Goal: Task Accomplishment & Management: Use online tool/utility

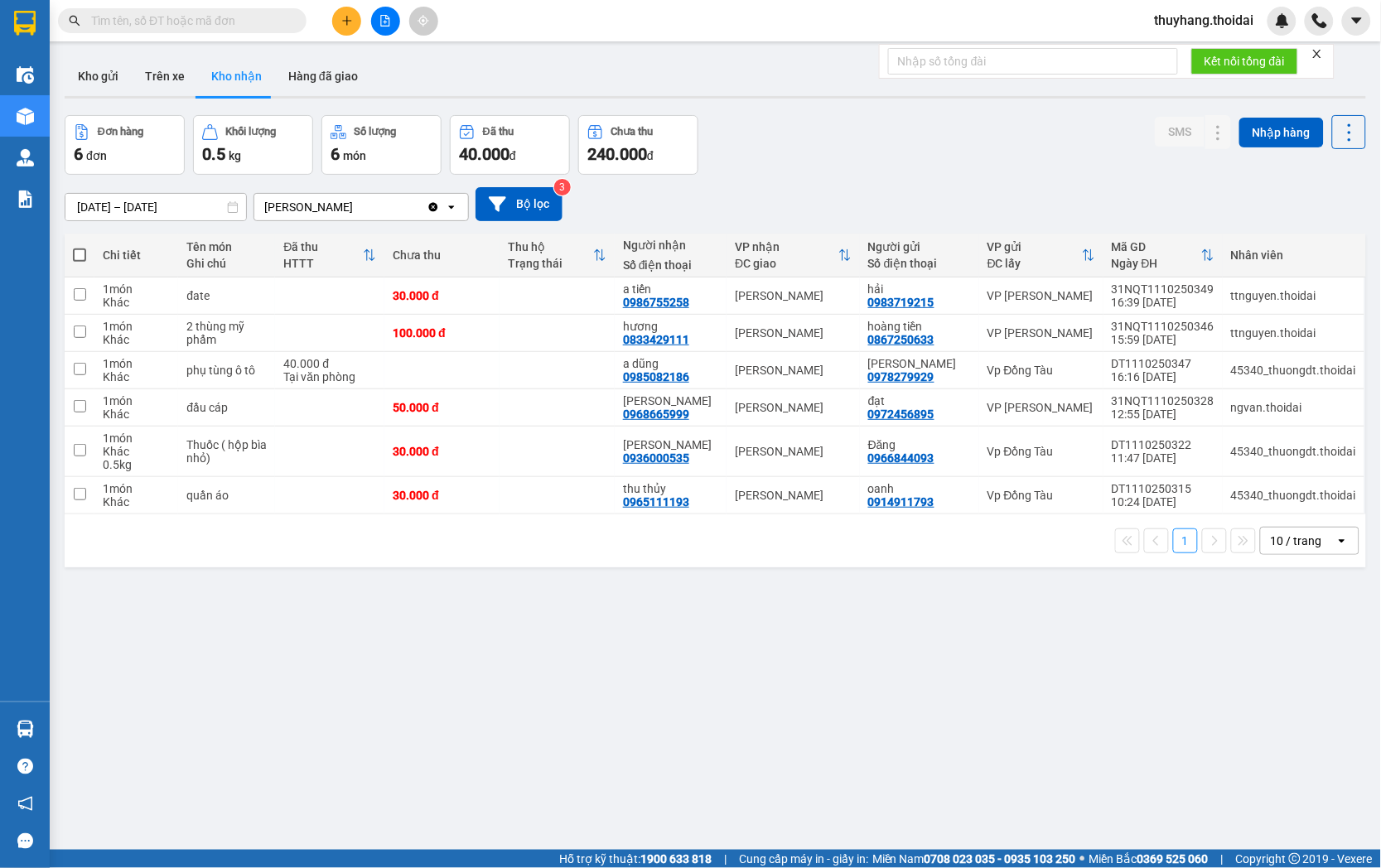
click at [184, 11] on input "text" at bounding box center [189, 20] width 196 height 19
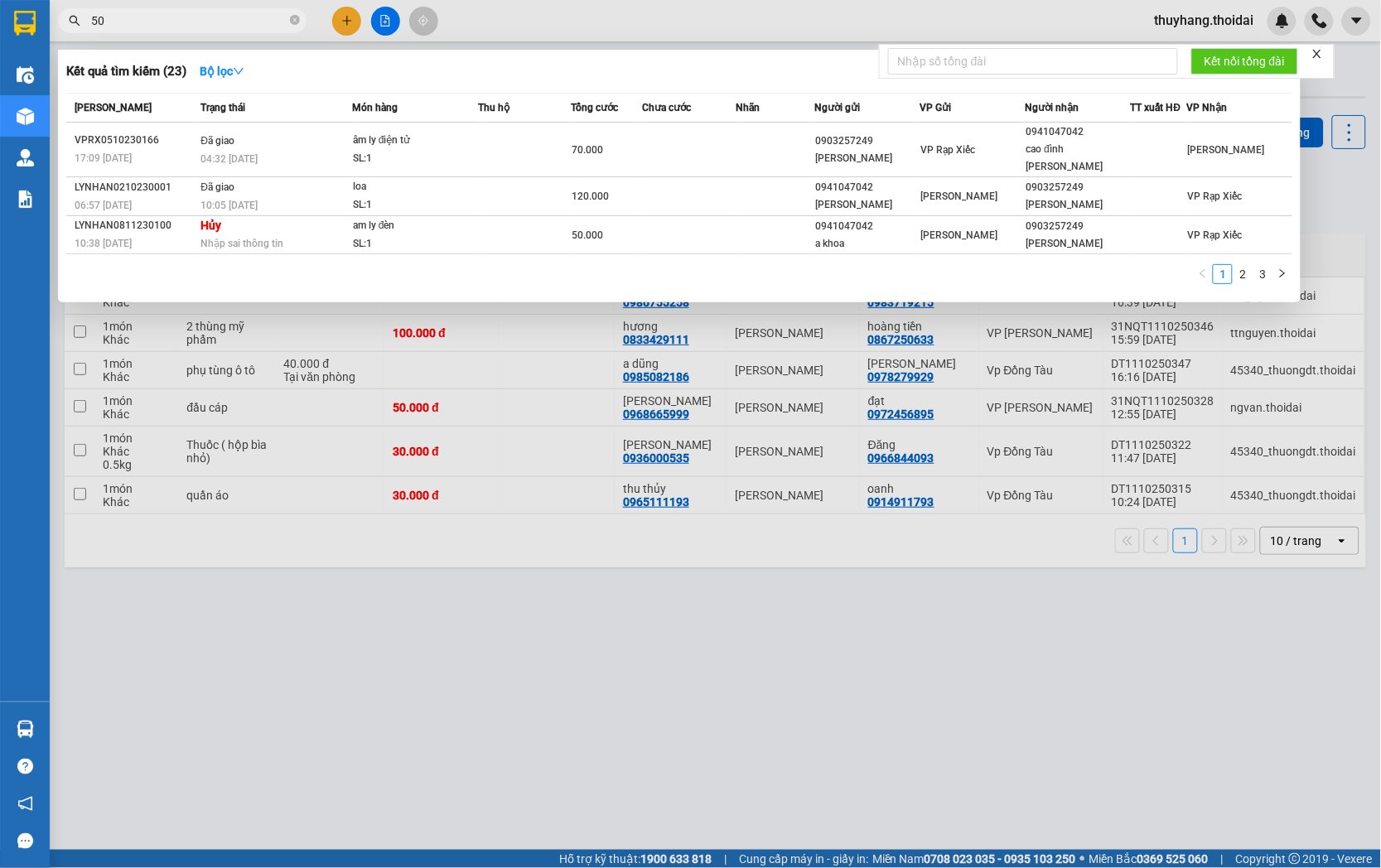
type input "508"
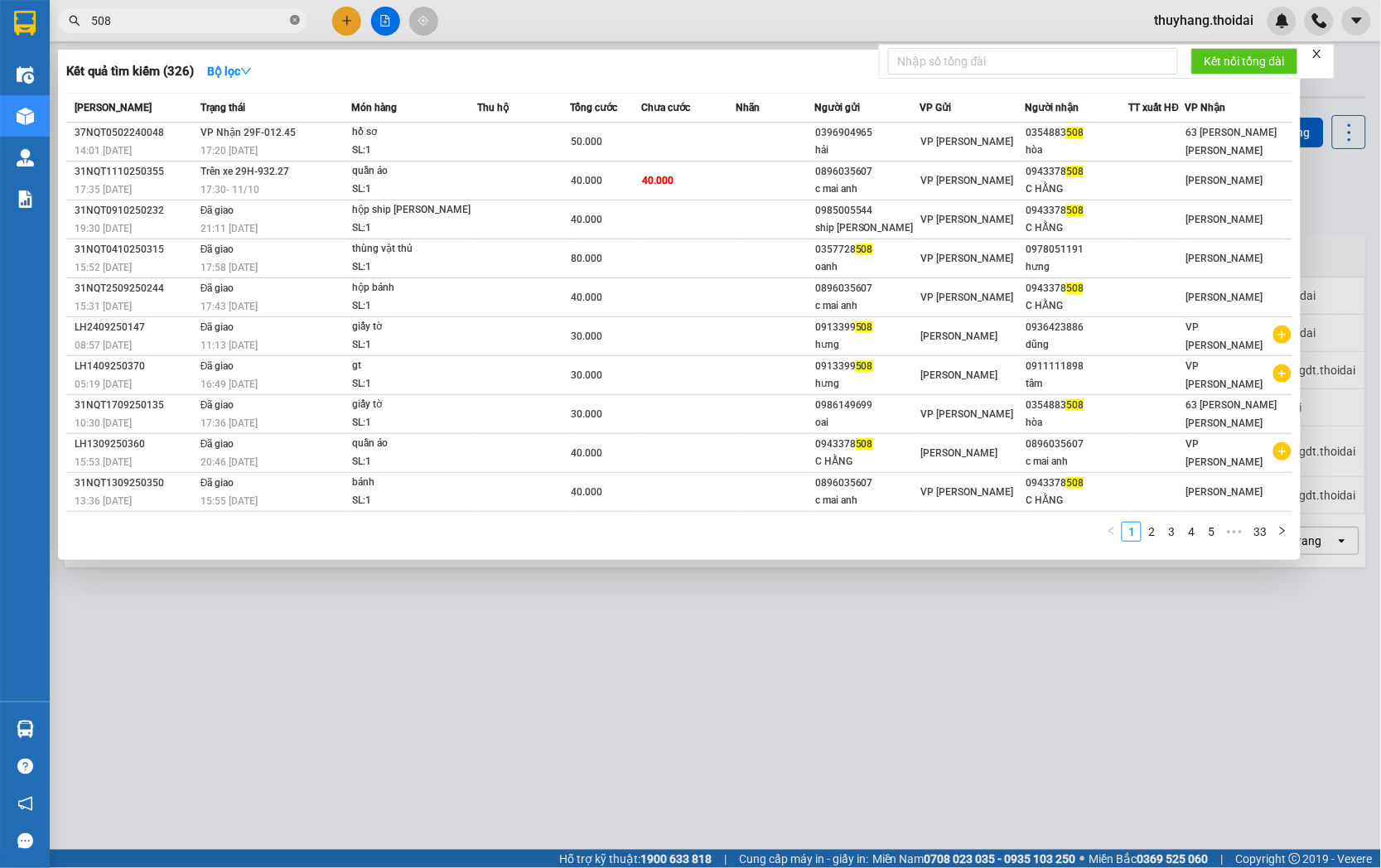
click at [293, 20] on icon "close-circle" at bounding box center [294, 20] width 10 height 10
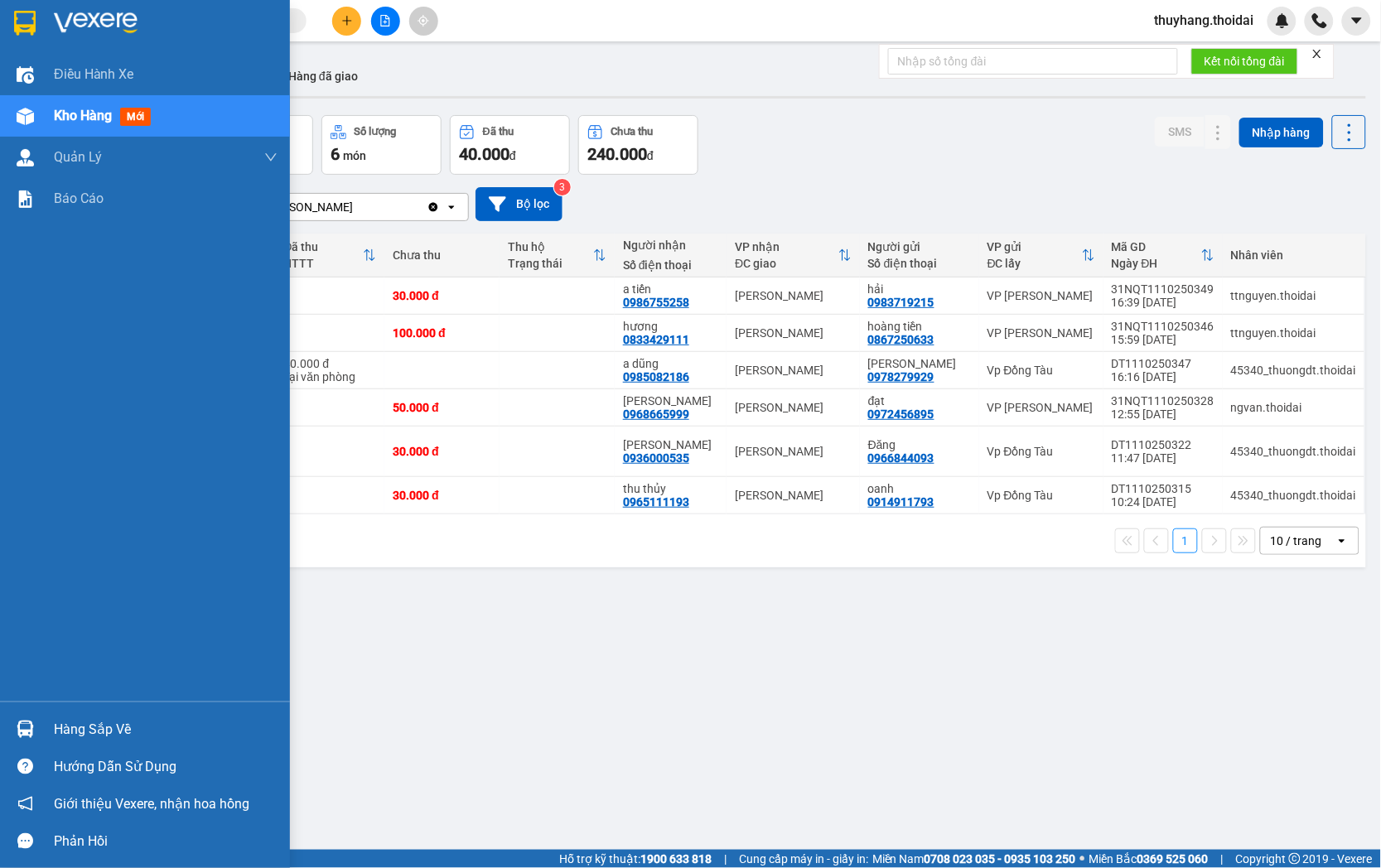
click at [61, 725] on div "Hàng sắp về" at bounding box center [166, 729] width 224 height 25
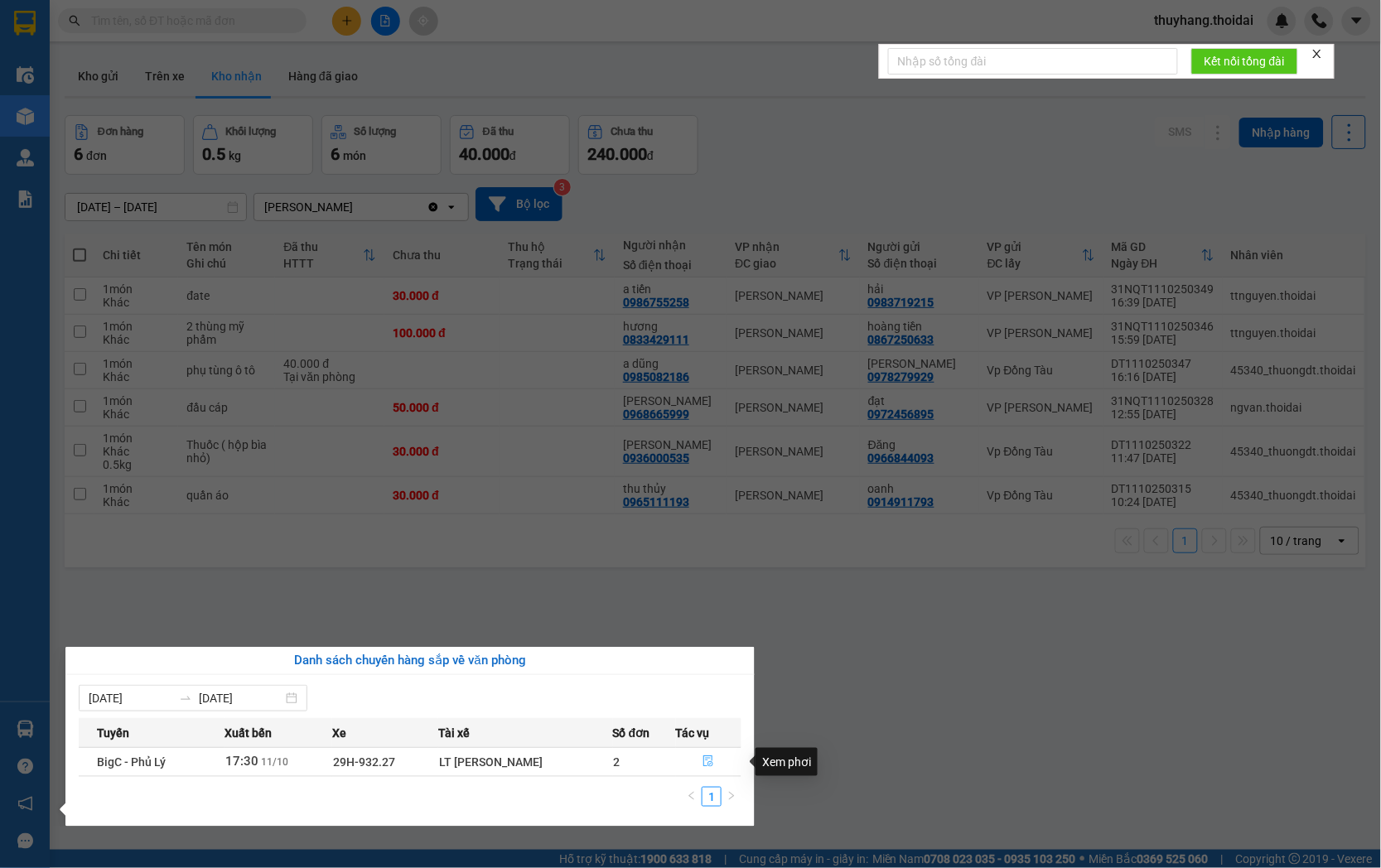
click at [704, 762] on icon "file-done" at bounding box center [709, 761] width 10 height 11
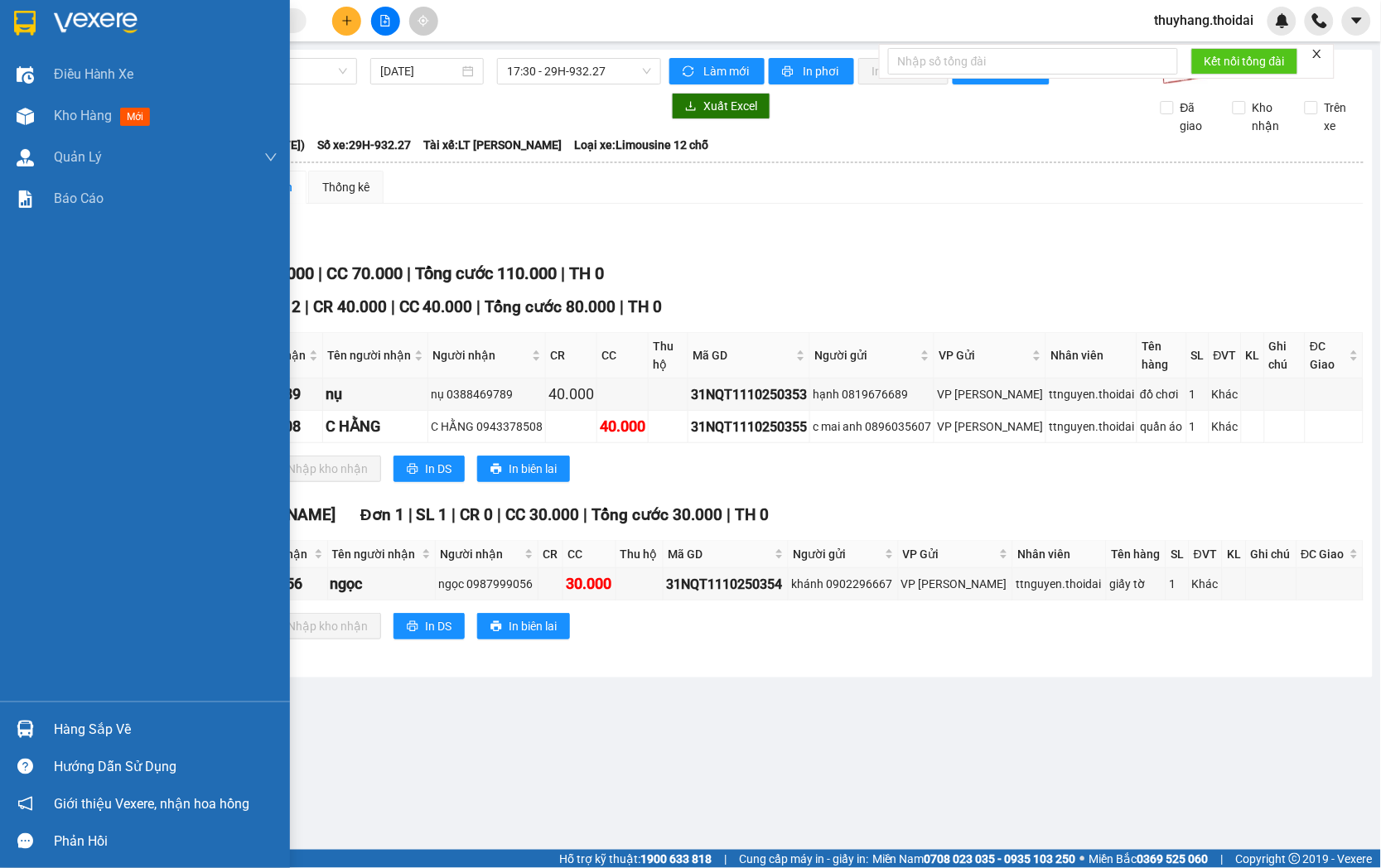
drag, startPoint x: 39, startPoint y: 718, endPoint x: 273, endPoint y: 766, distance: 238.9
click at [39, 719] on div "Hàng sắp về" at bounding box center [144, 729] width 290 height 37
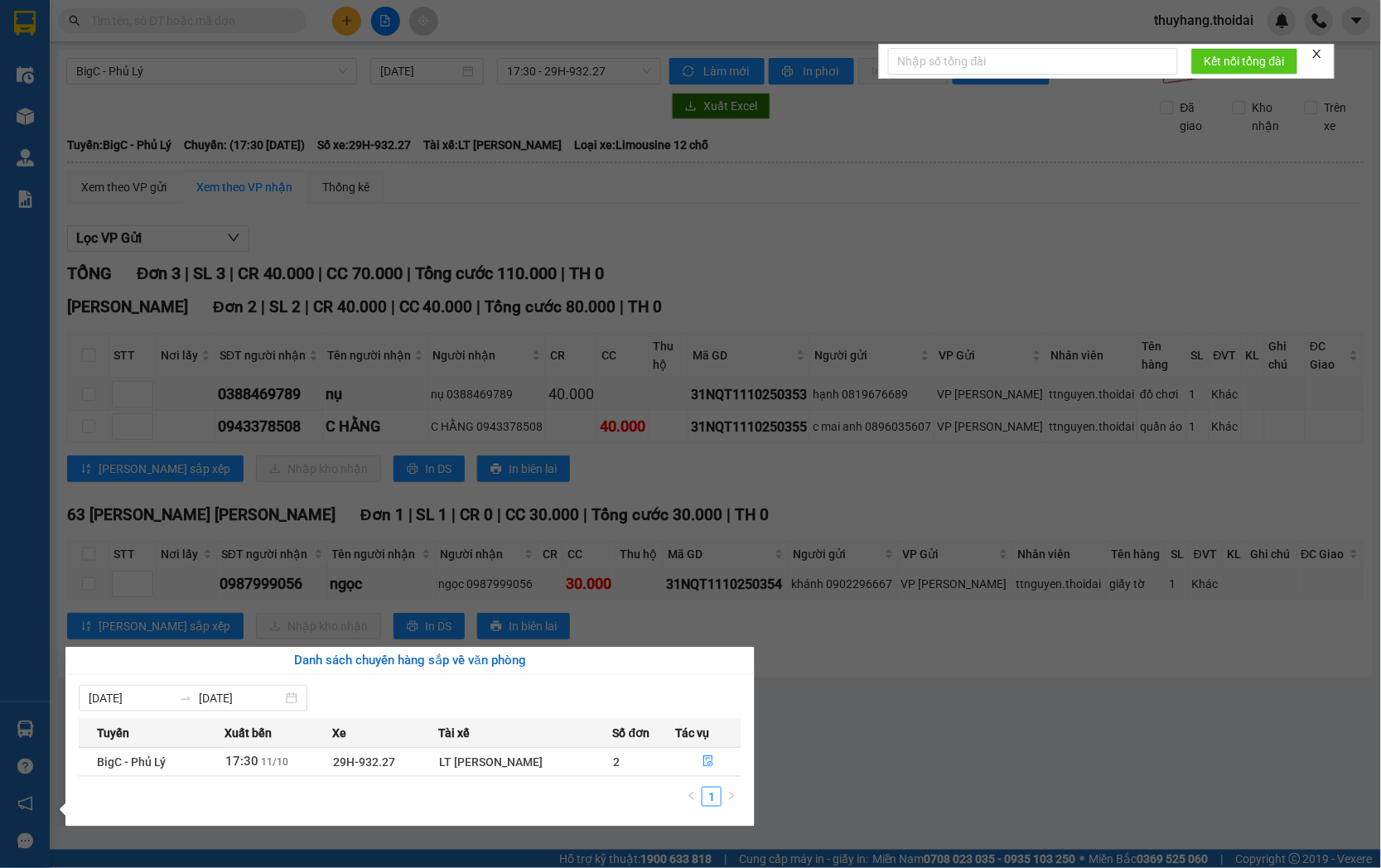
click at [909, 753] on section "Kết quả tìm kiếm ( 326 ) Bộ lọc Mã ĐH Trạng thái Món hàng Thu hộ Tổng cước Chưa…" at bounding box center [690, 434] width 1381 height 868
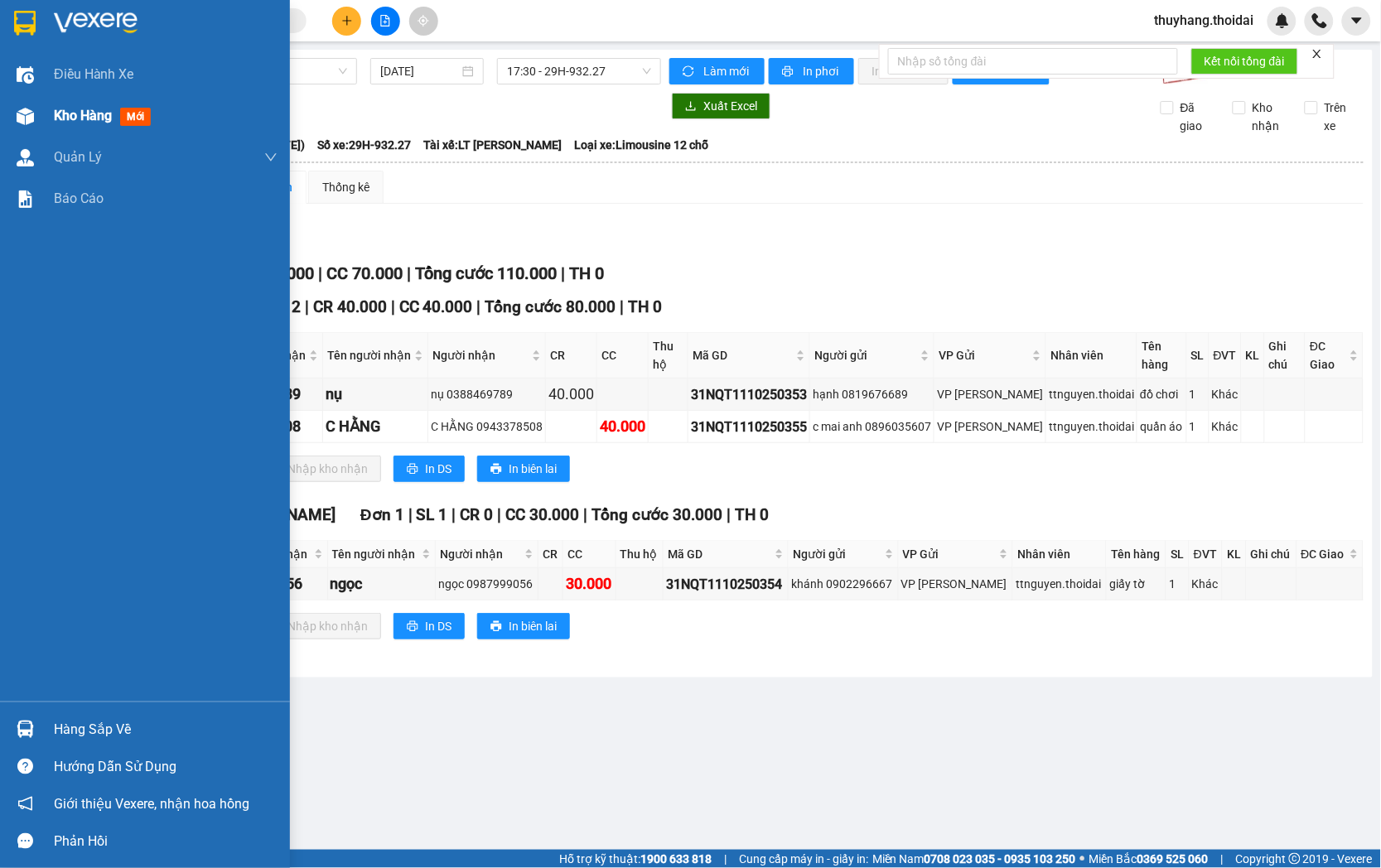
click at [36, 112] on div at bounding box center [25, 115] width 29 height 29
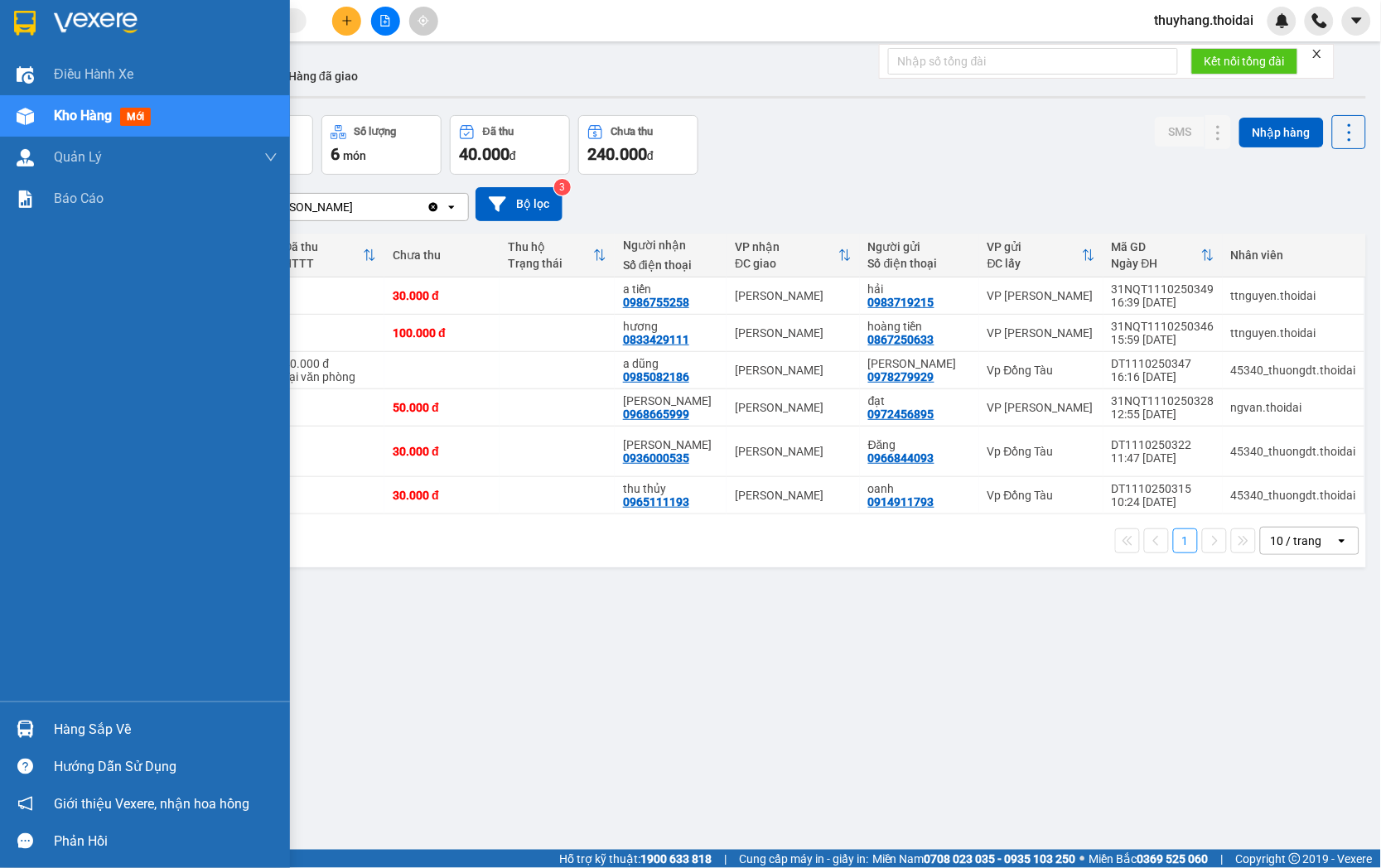
click at [32, 729] on img at bounding box center [25, 729] width 18 height 18
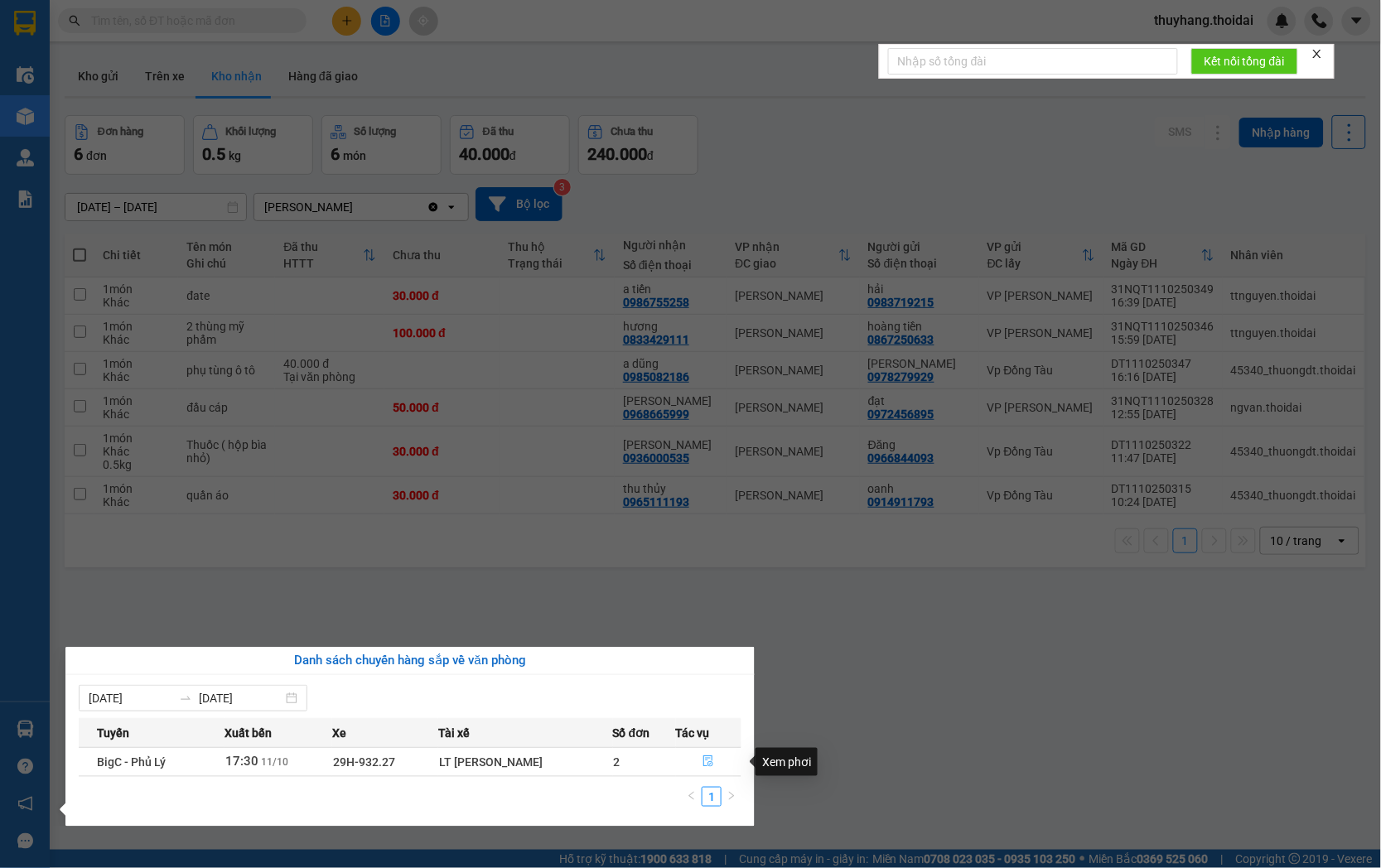
click at [710, 762] on icon "file-done" at bounding box center [709, 761] width 10 height 11
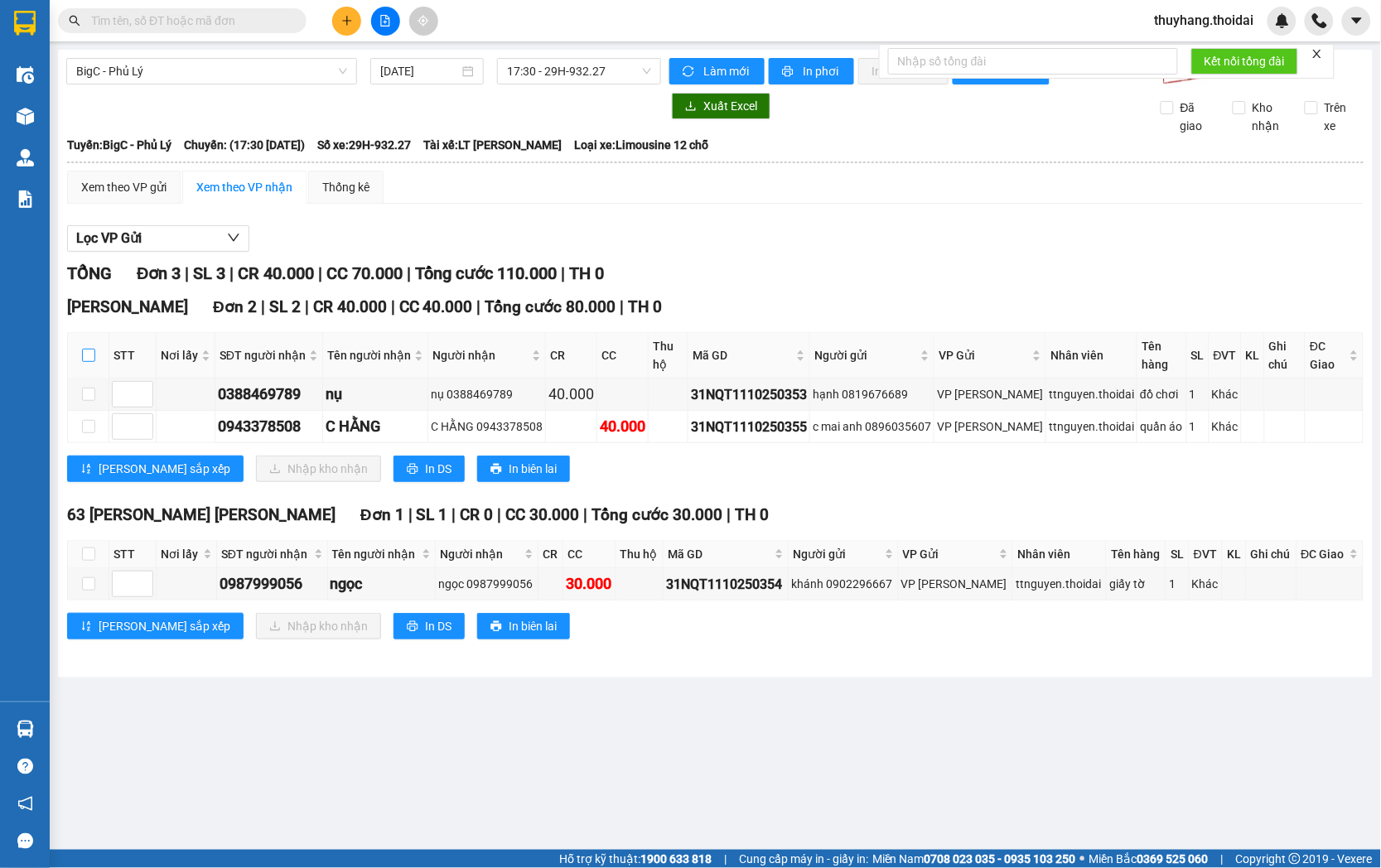
click at [93, 362] on input "checkbox" at bounding box center [89, 355] width 13 height 13
checkbox input "true"
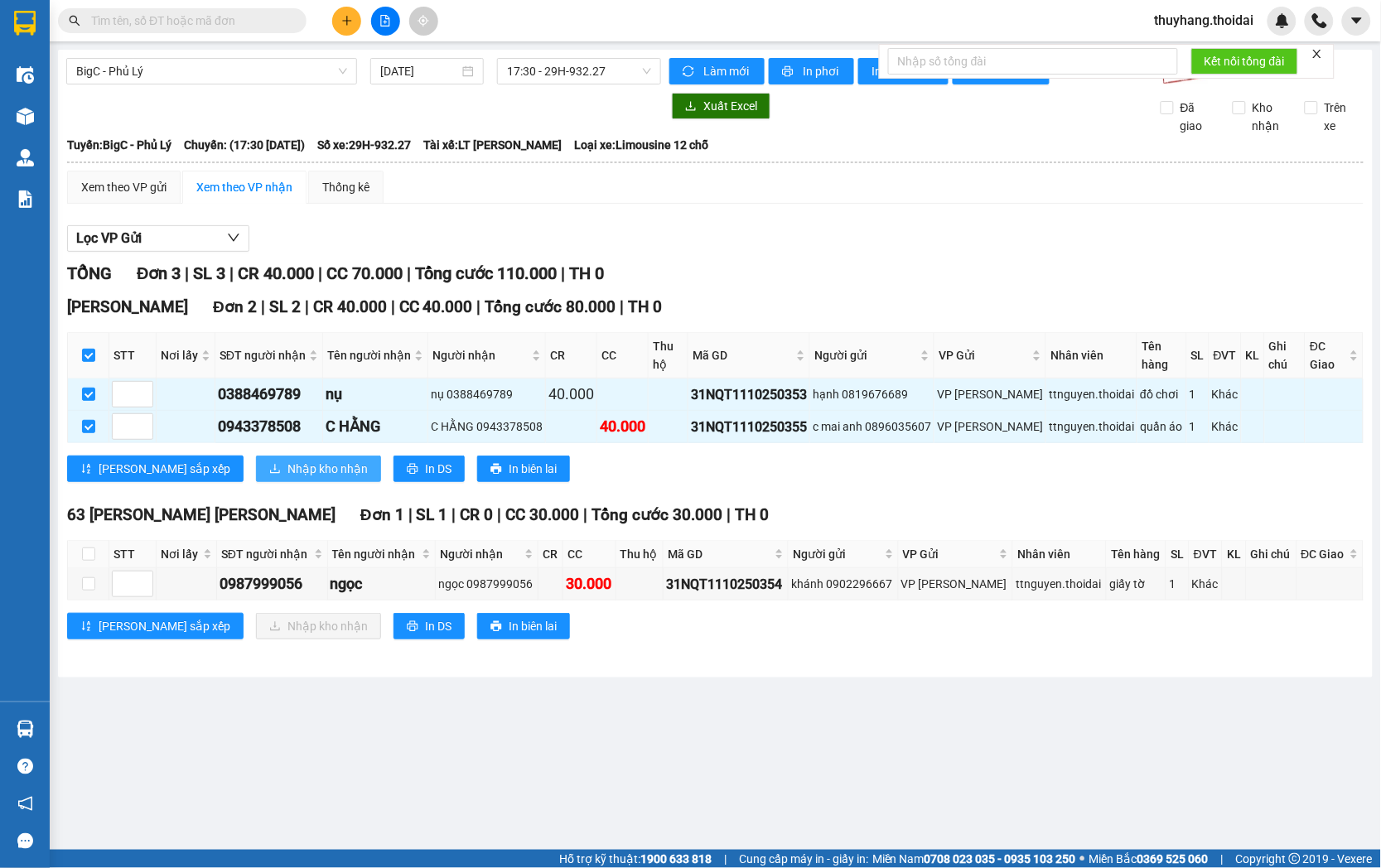
click at [288, 478] on span "Nhập kho nhận" at bounding box center [328, 469] width 80 height 19
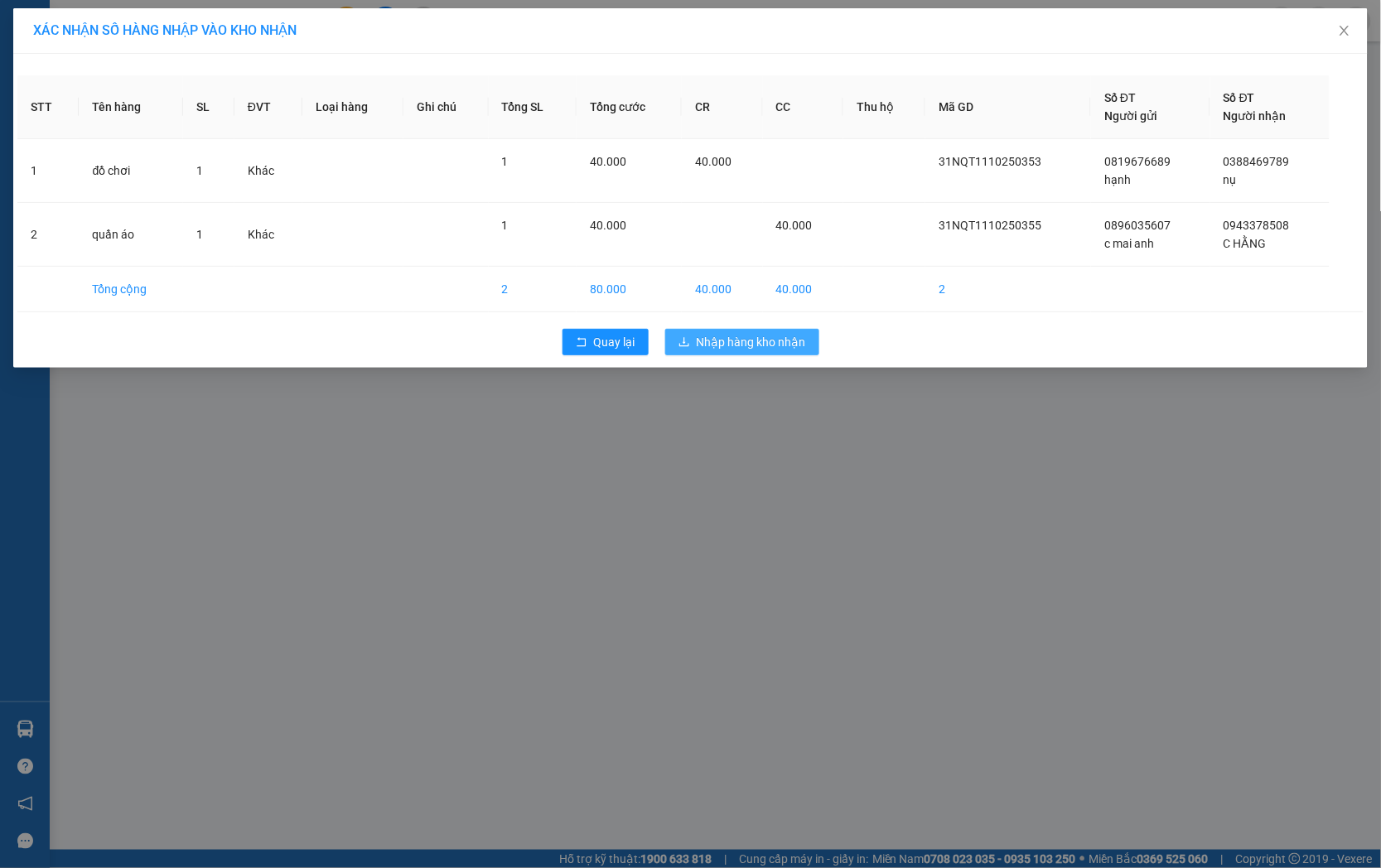
click at [722, 340] on span "Nhập hàng kho nhận" at bounding box center [751, 342] width 109 height 19
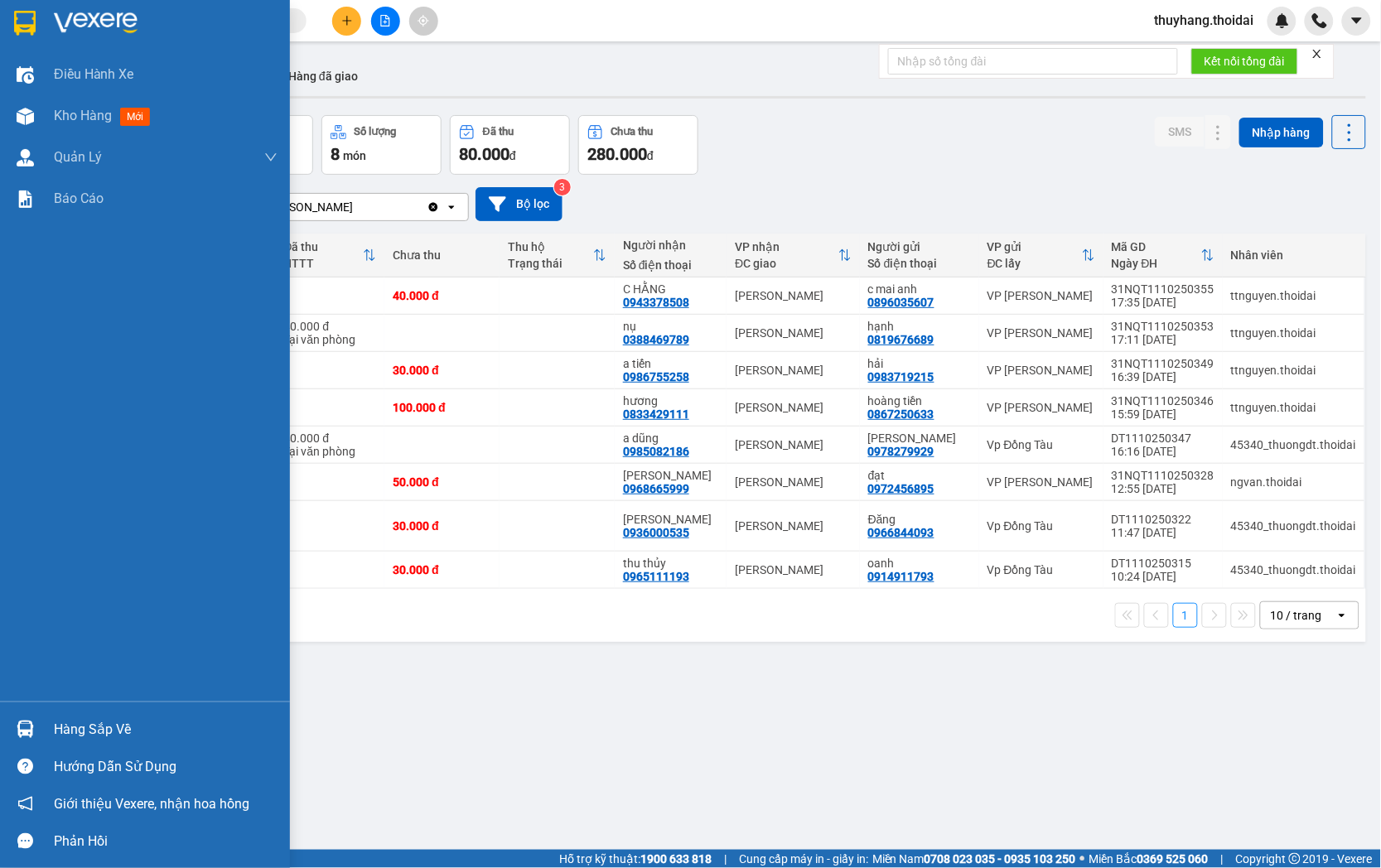
click at [143, 730] on div "Hàng sắp về" at bounding box center [144, 729] width 290 height 37
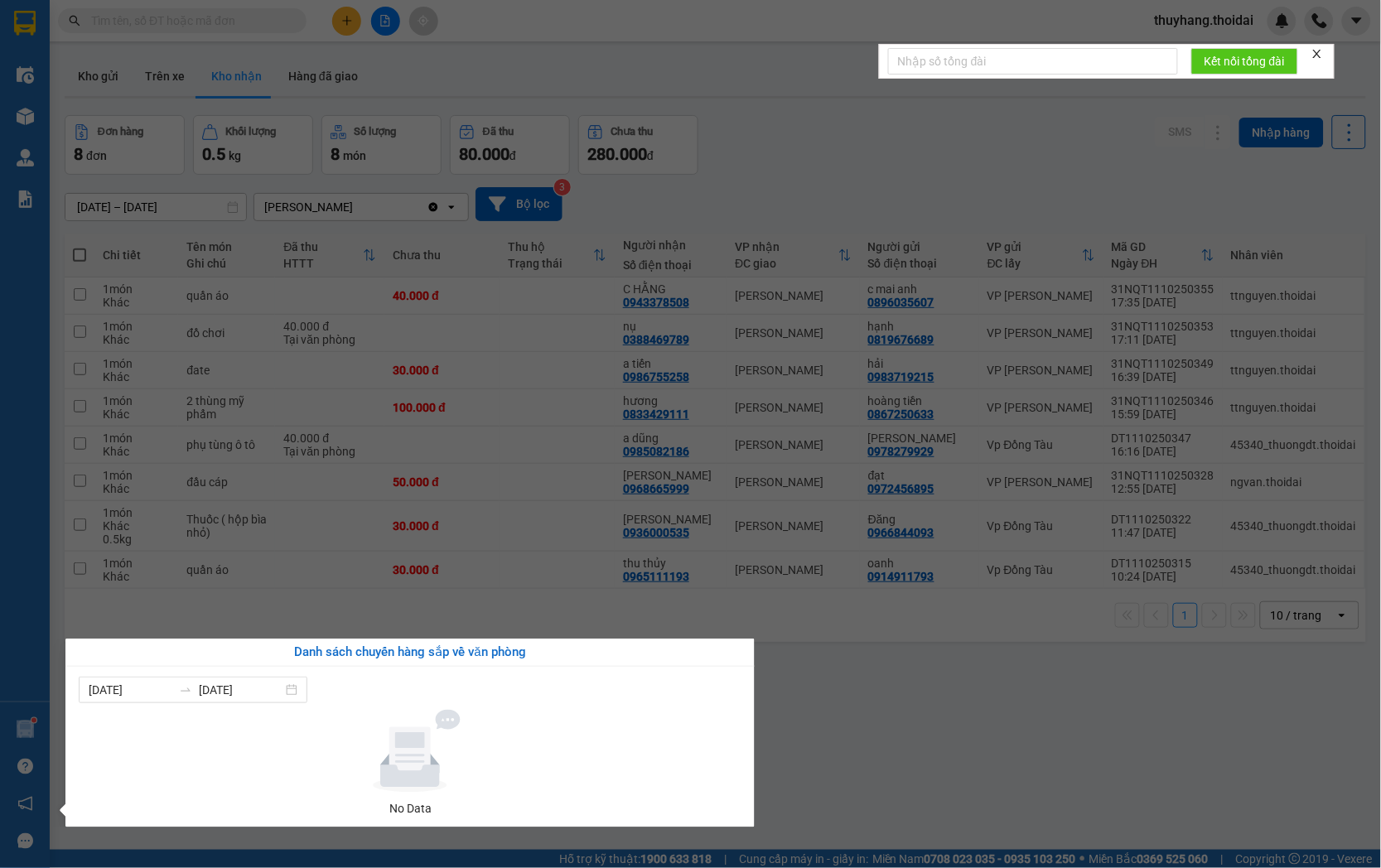
click at [954, 726] on section "Kết quả tìm kiếm ( 326 ) Bộ lọc Mã ĐH Trạng thái Món hàng Thu hộ Tổng cước Chưa…" at bounding box center [690, 434] width 1381 height 868
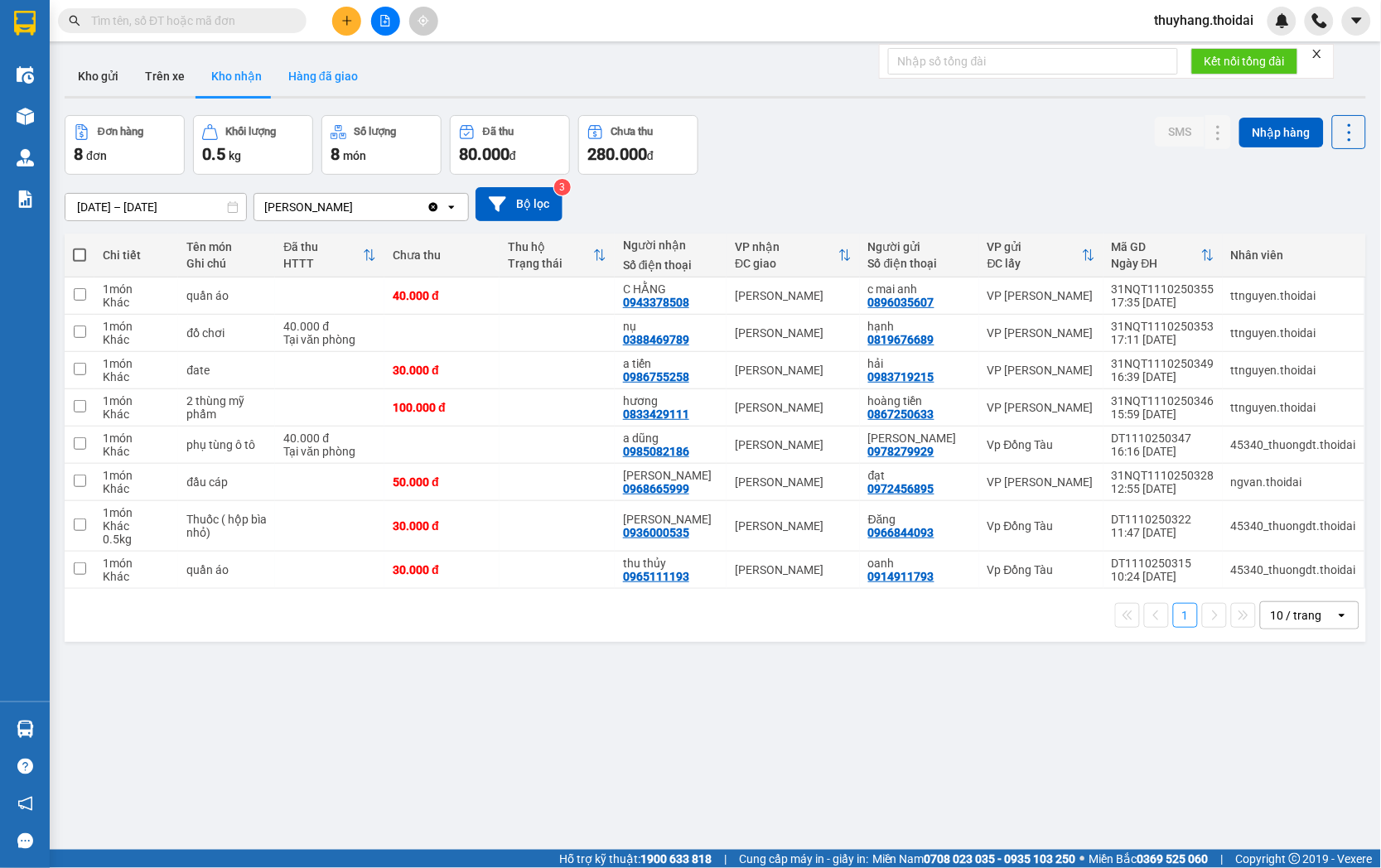
click at [304, 76] on button "Hàng đã giao" at bounding box center [322, 75] width 96 height 40
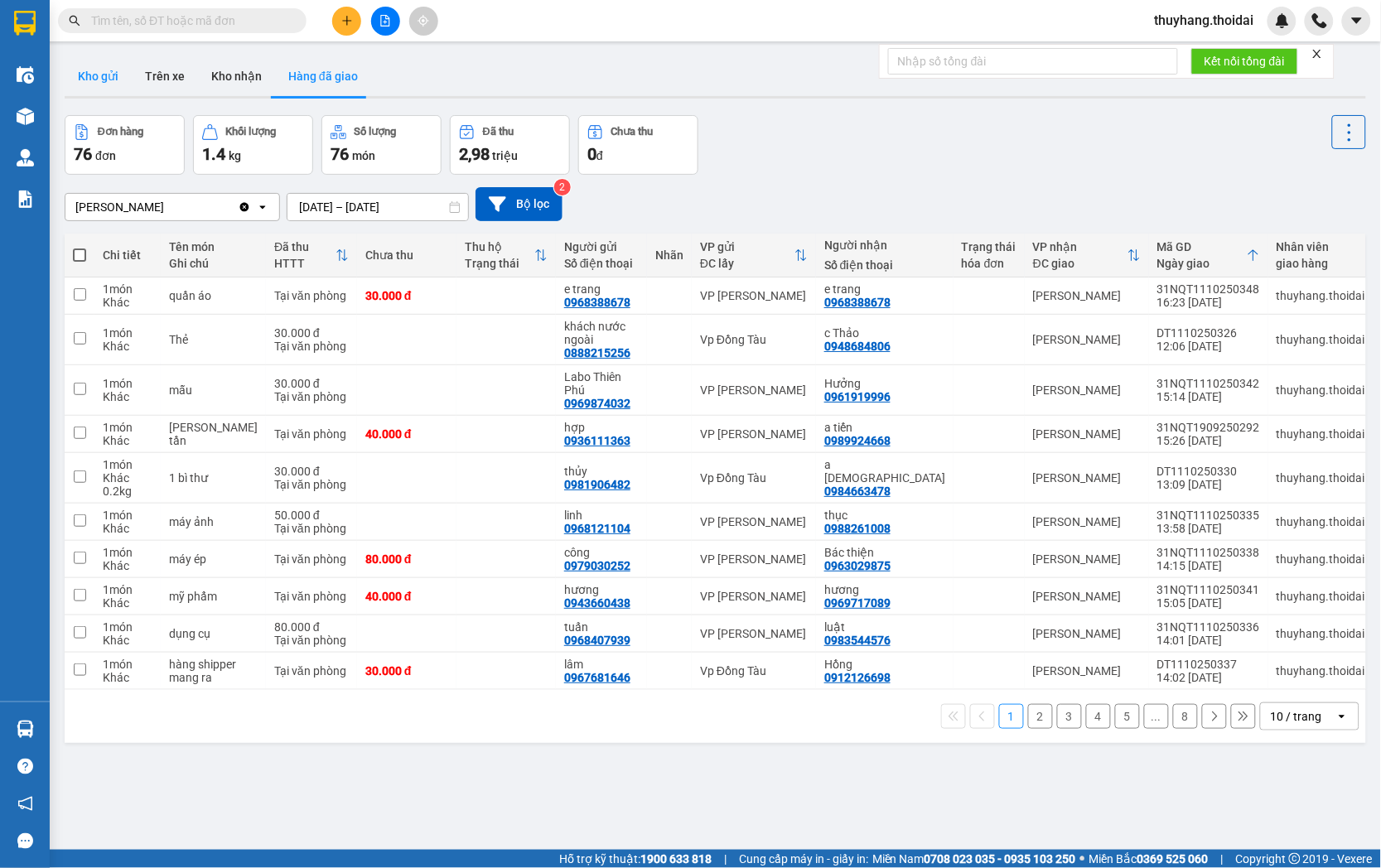
click at [113, 80] on button "Kho gửi" at bounding box center [98, 75] width 67 height 40
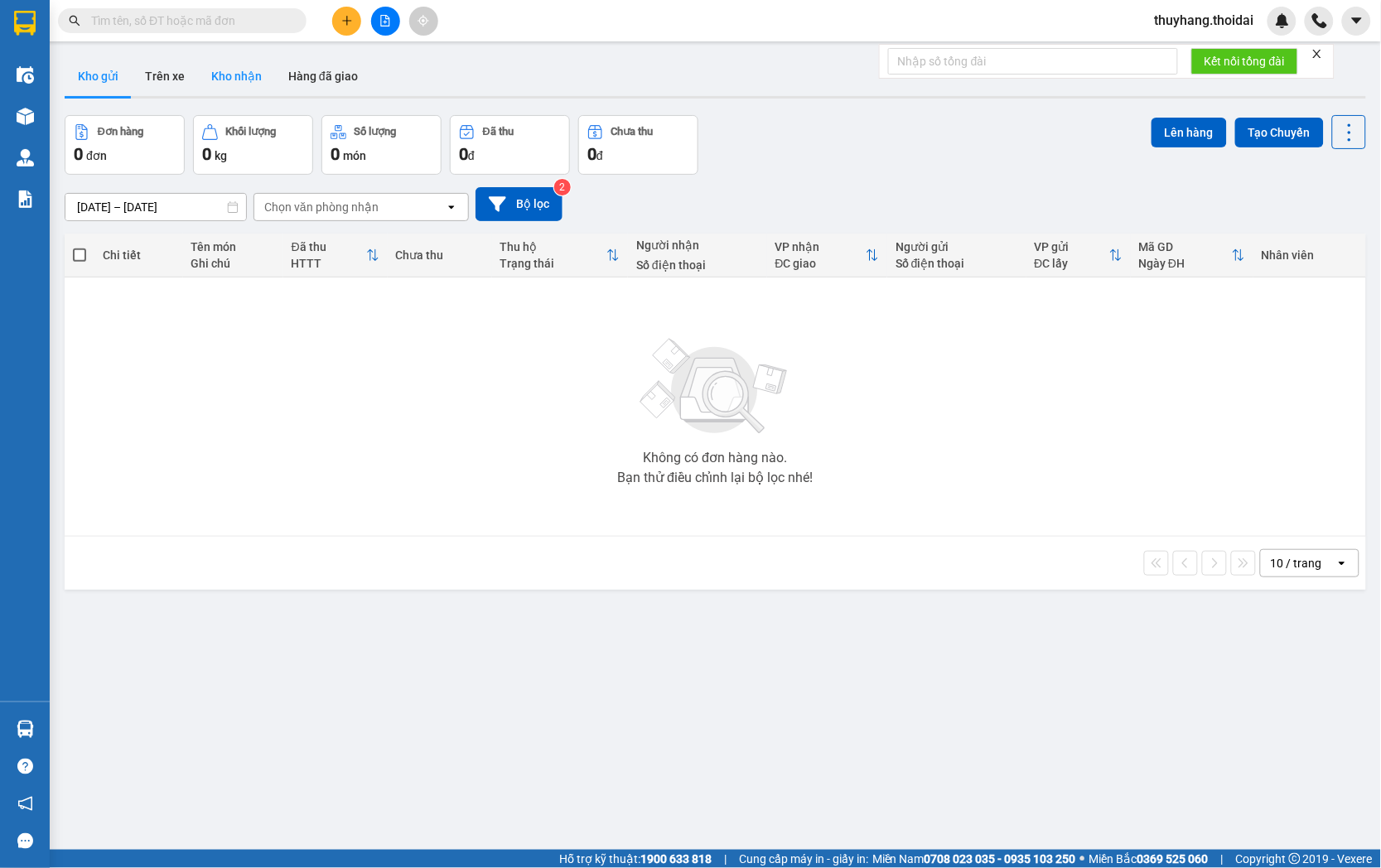
click at [247, 81] on button "Kho nhận" at bounding box center [237, 75] width 77 height 40
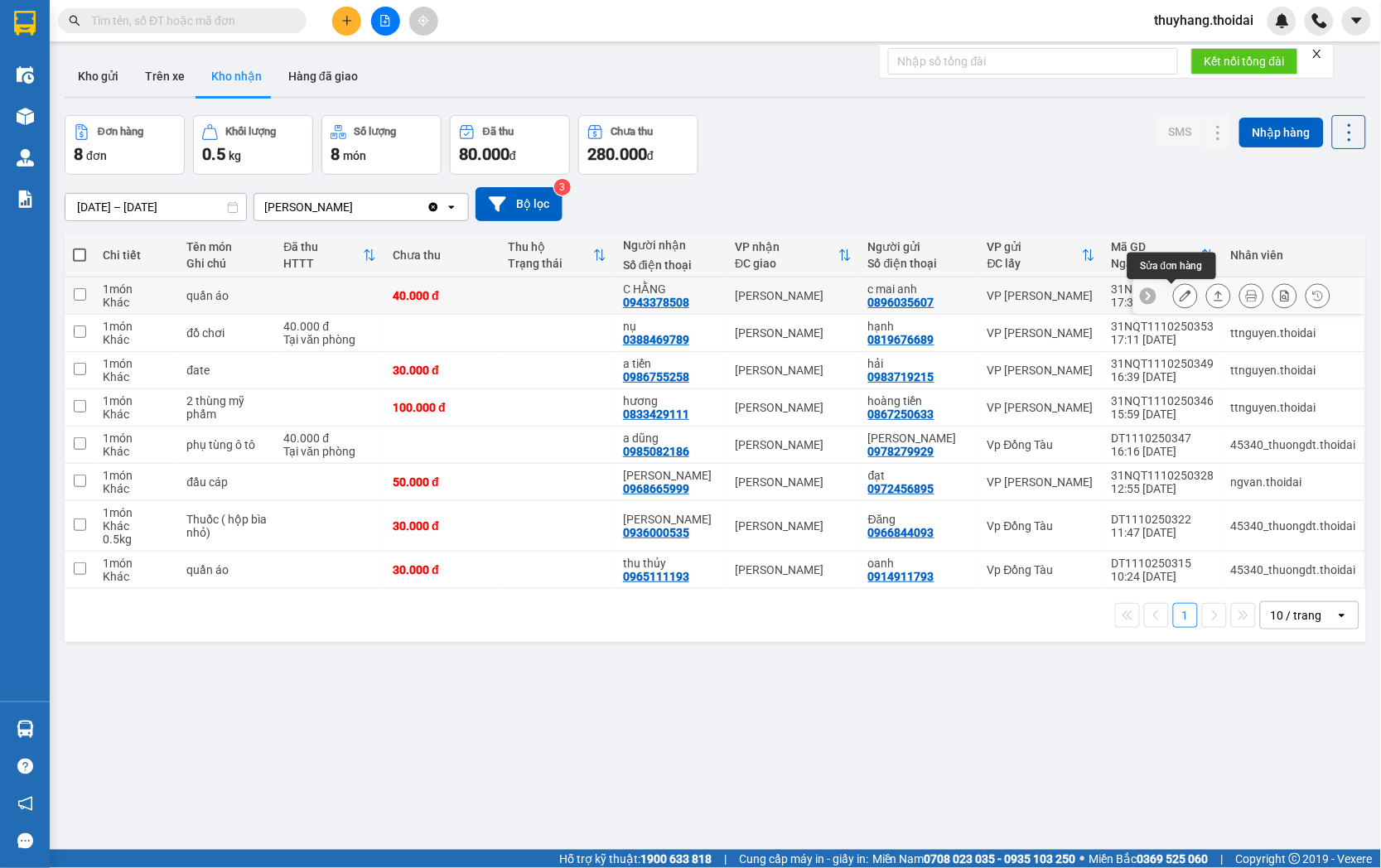
click at [1180, 293] on icon at bounding box center [1185, 295] width 11 height 11
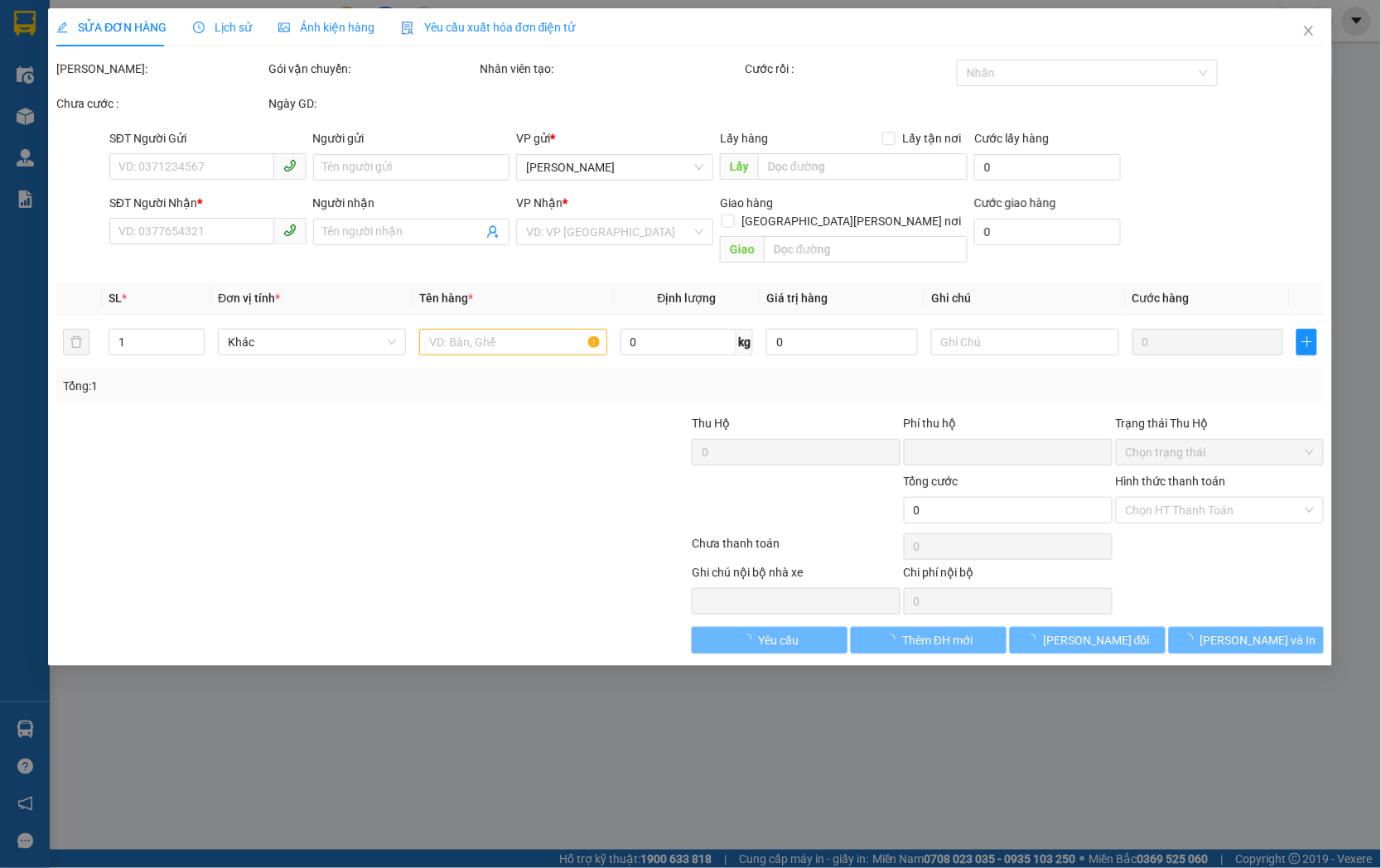
type input "0896035607"
type input "c mai anh"
type input "0943378508"
type input "C HẰNG"
type input "0"
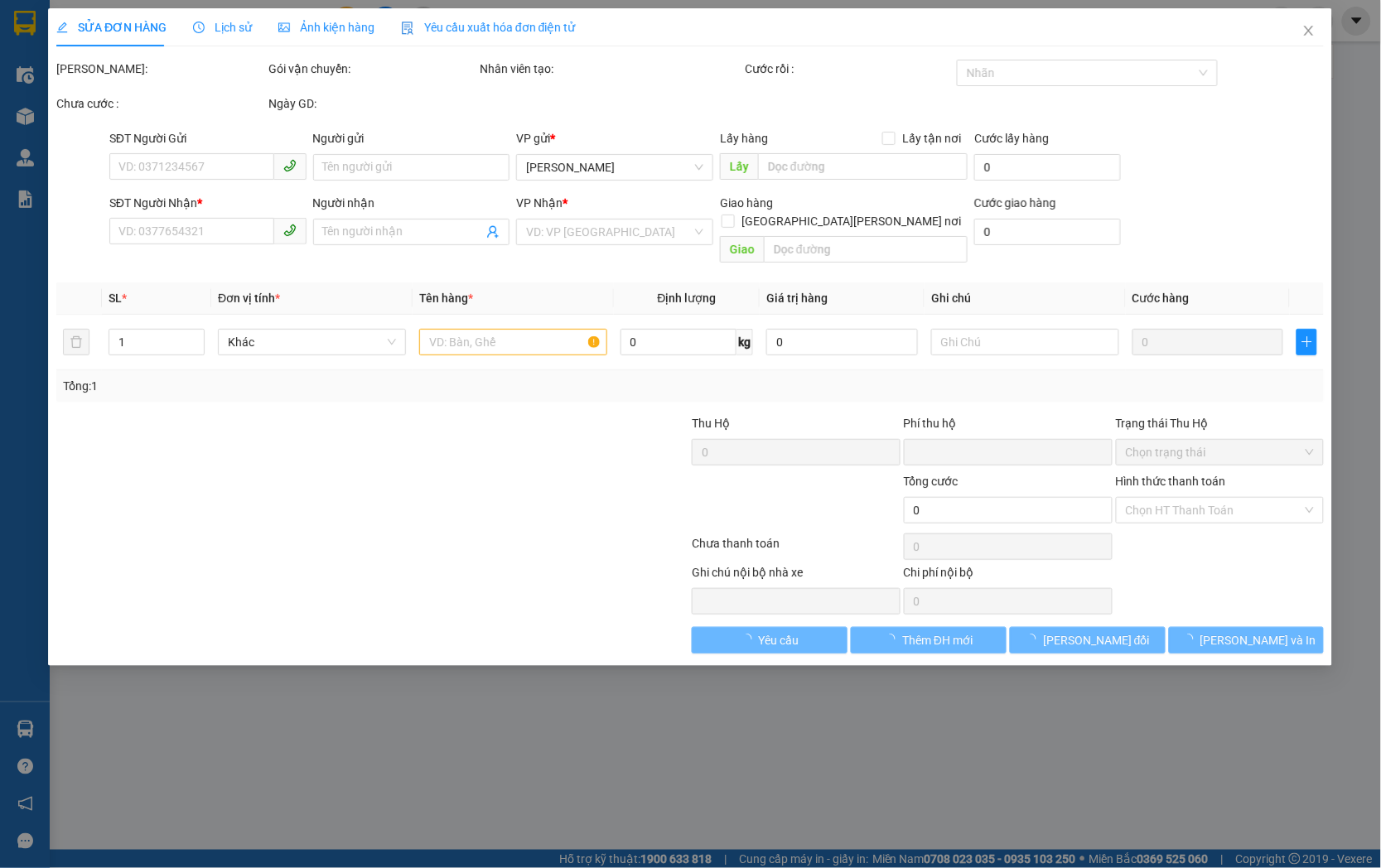
type input "40.000"
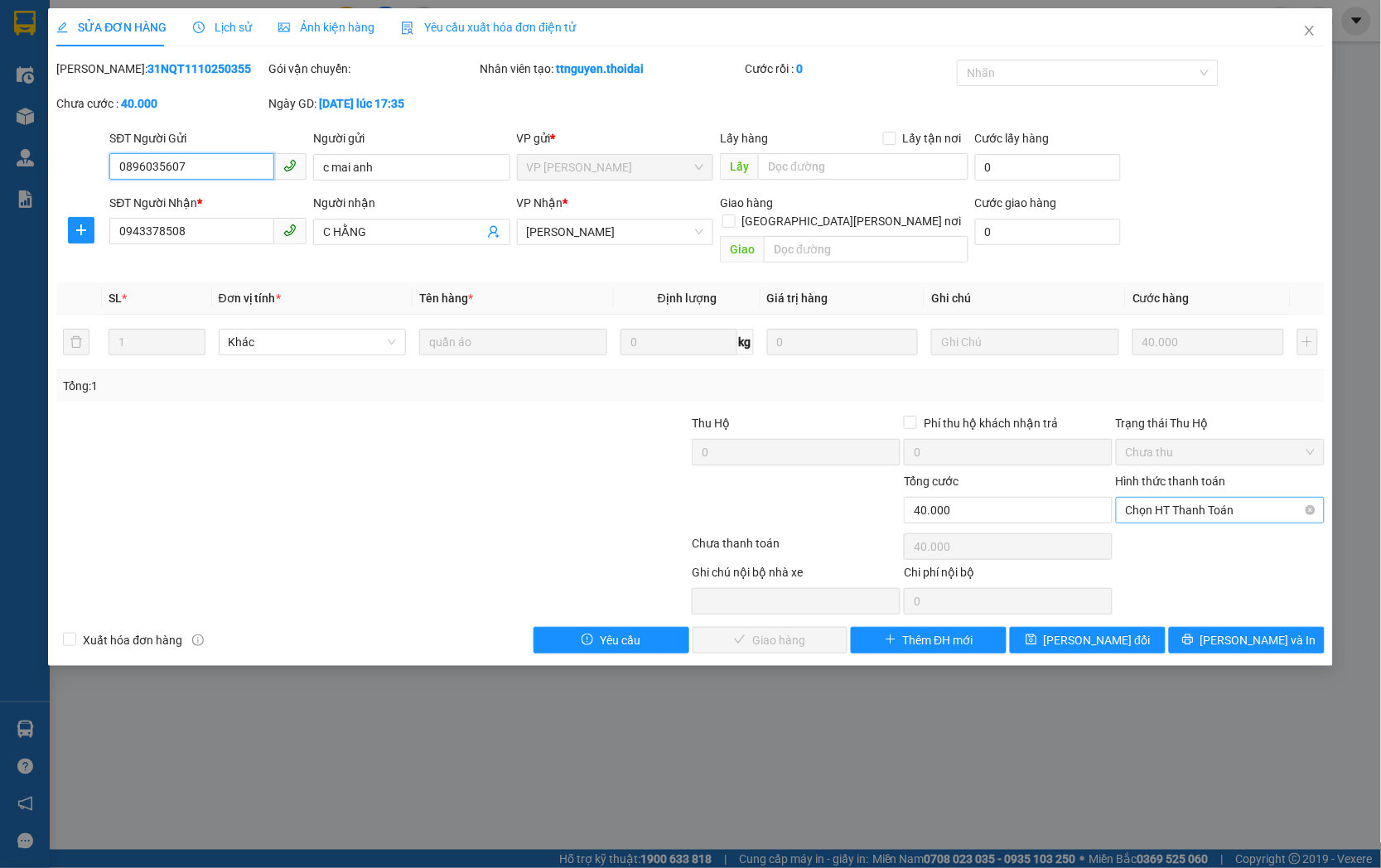
click at [1215, 497] on span "Chọn HT Thanh Toán" at bounding box center [1220, 509] width 189 height 25
click at [1223, 520] on div "Tại văn phòng" at bounding box center [1221, 525] width 189 height 19
type input "0"
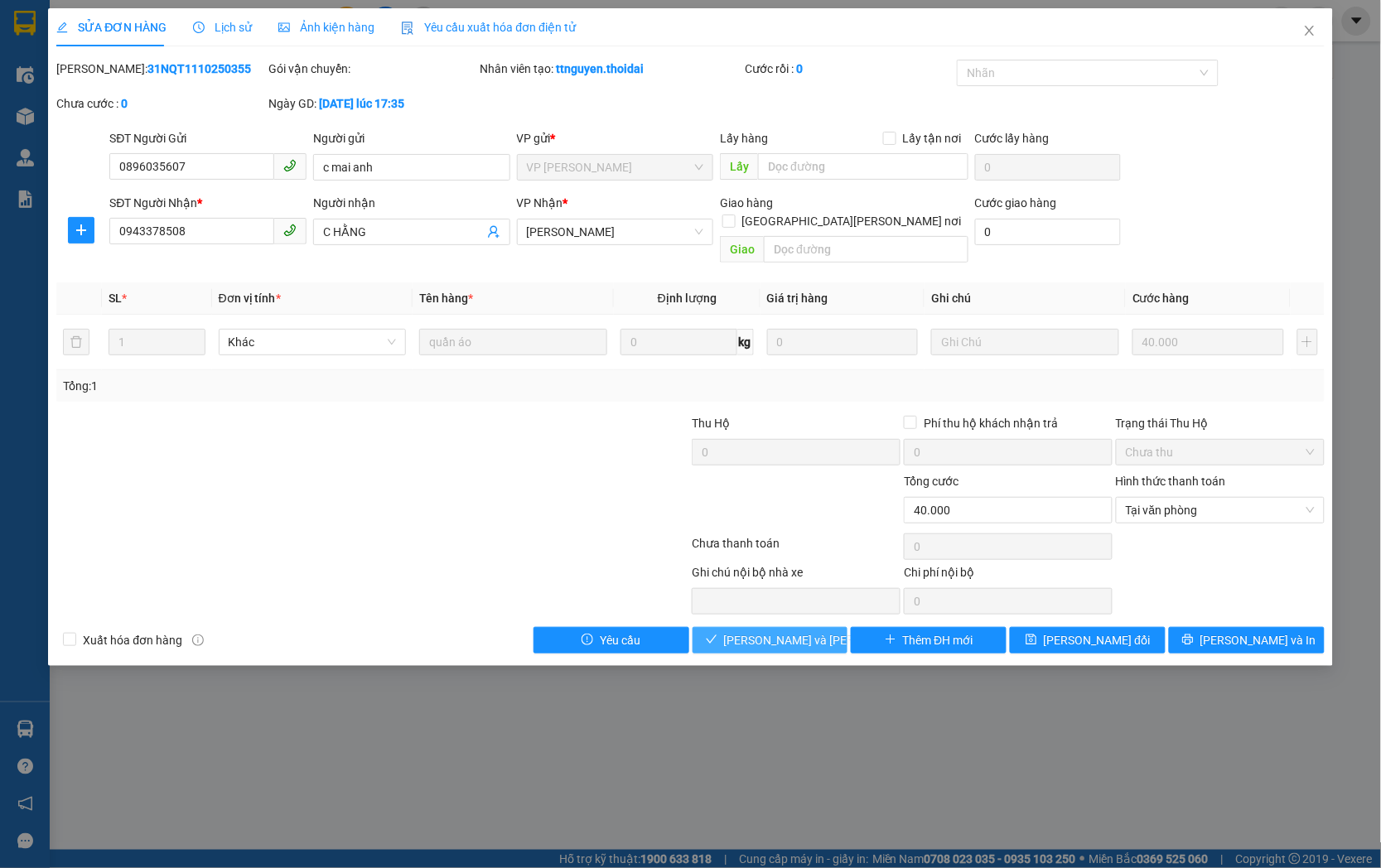
click at [783, 631] on span "Lưu và Giao hàng" at bounding box center [836, 641] width 224 height 19
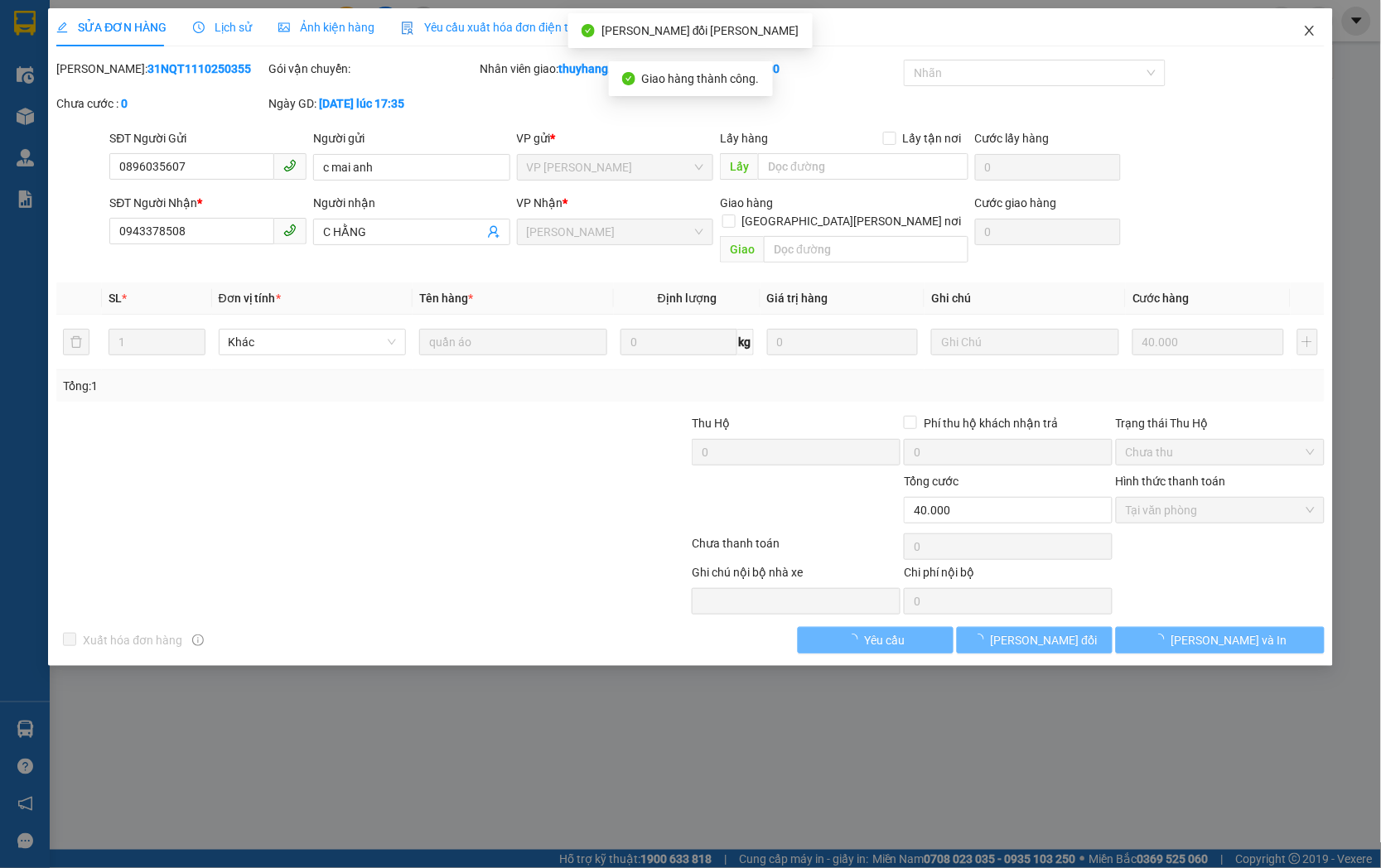
click at [1311, 23] on span "Close" at bounding box center [1310, 32] width 47 height 47
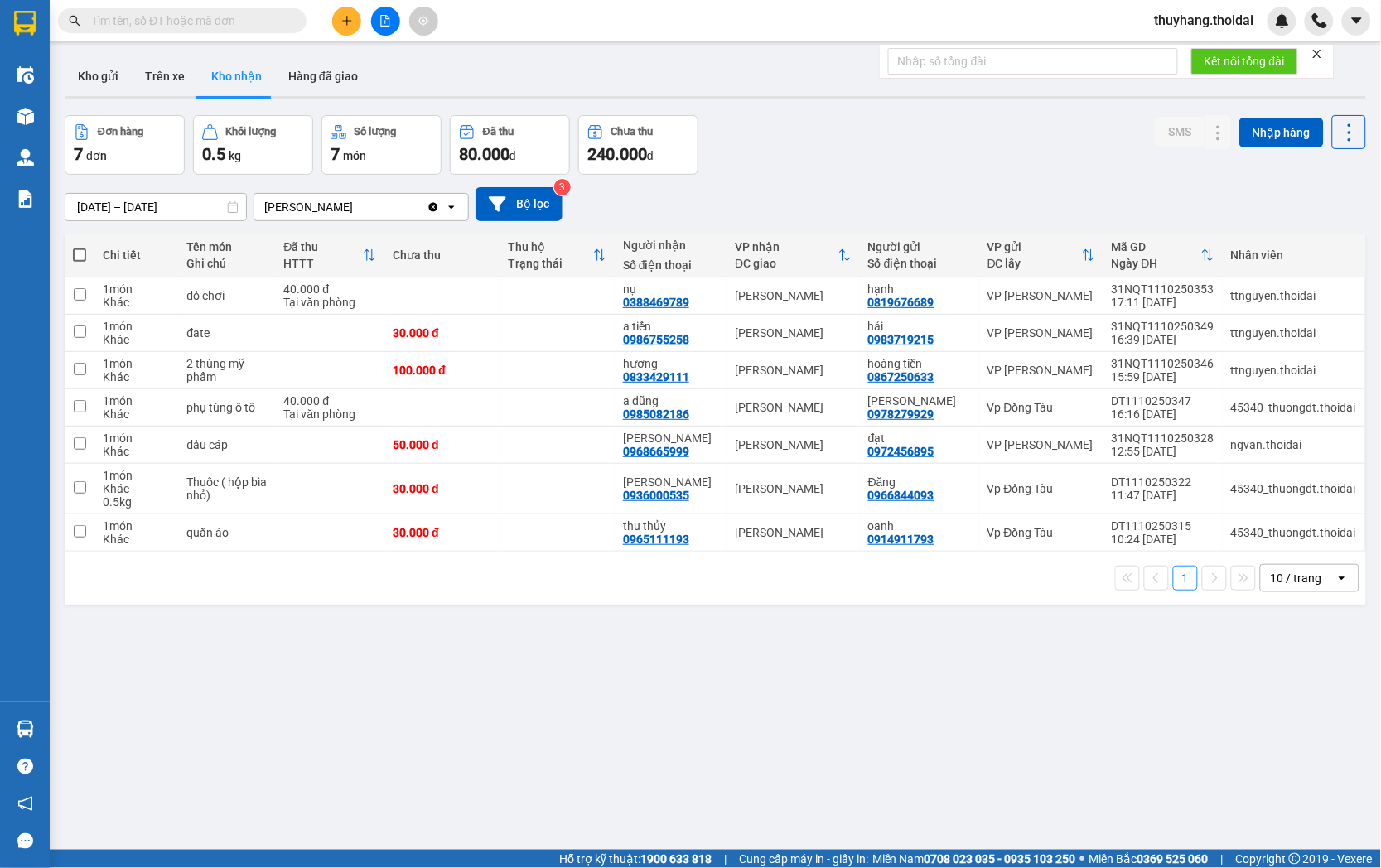
click at [1192, 28] on span "thuyhang.thoidai" at bounding box center [1204, 20] width 126 height 20
click at [1178, 58] on span "Đăng xuất" at bounding box center [1212, 51] width 93 height 19
